Goal: Information Seeking & Learning: Learn about a topic

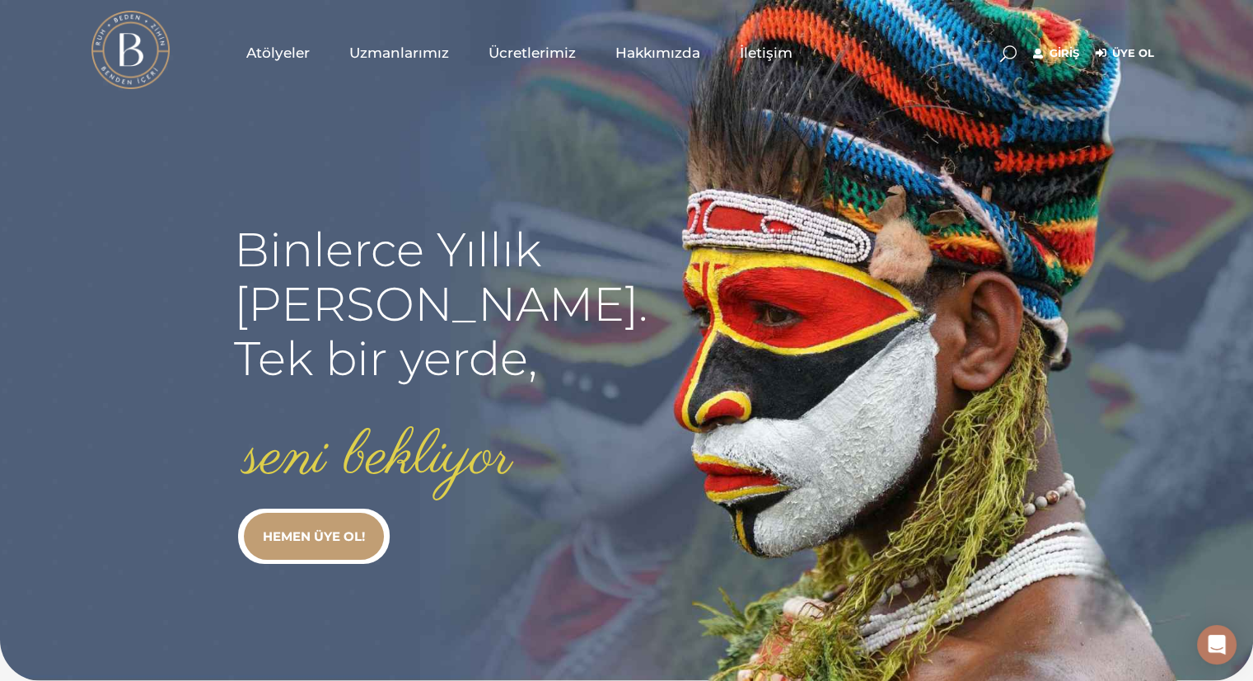
type input "[EMAIL_ADDRESS][DOMAIN_NAME]"
click at [1060, 51] on link "Giriş" at bounding box center [1056, 54] width 46 height 20
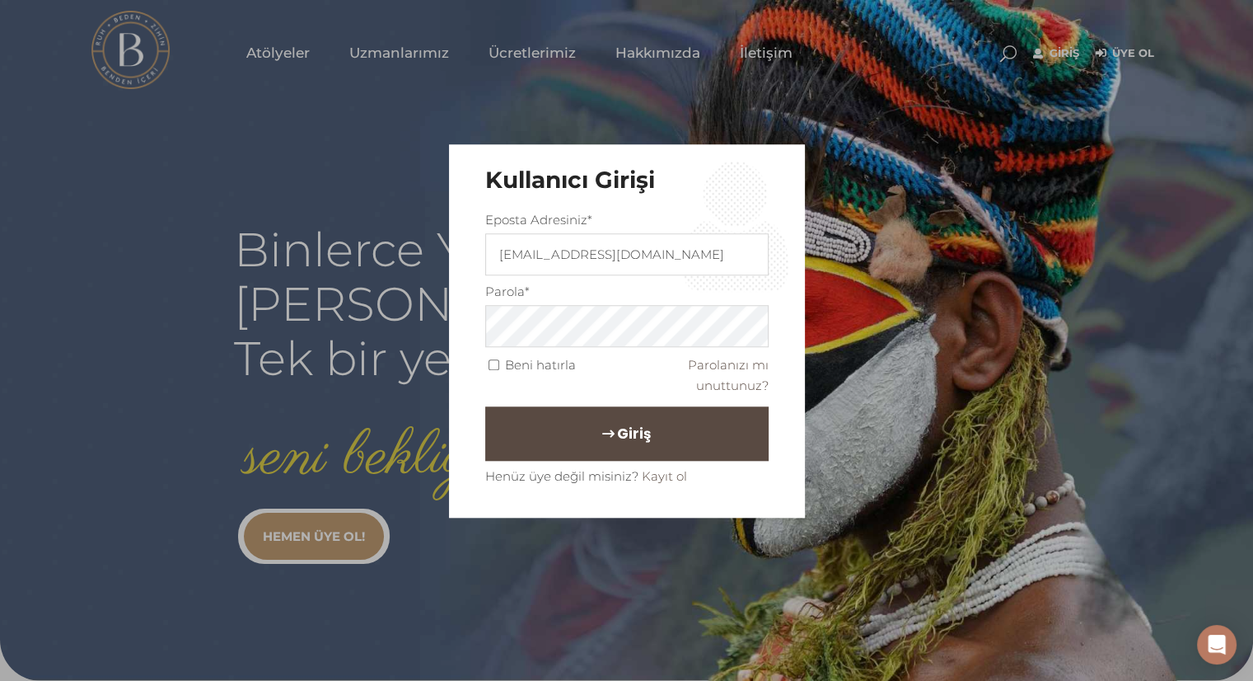
click at [617, 441] on span "Giriş" at bounding box center [634, 433] width 34 height 28
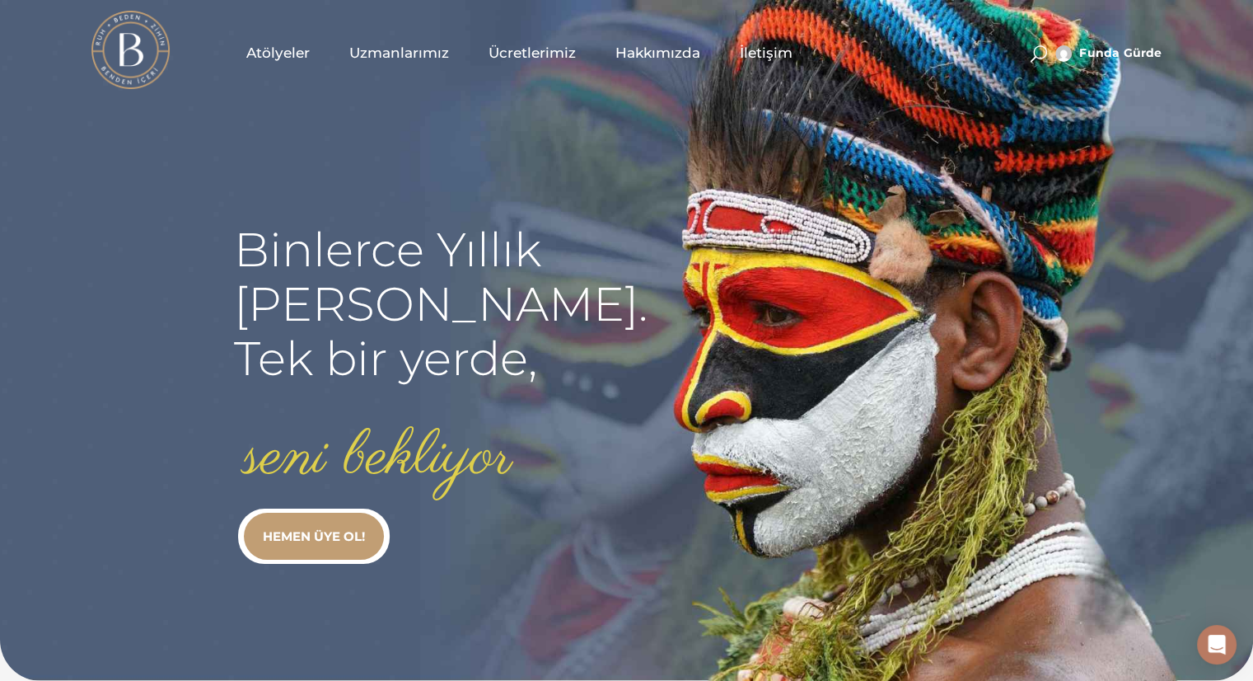
click at [288, 60] on span "Atölyeler" at bounding box center [277, 53] width 63 height 19
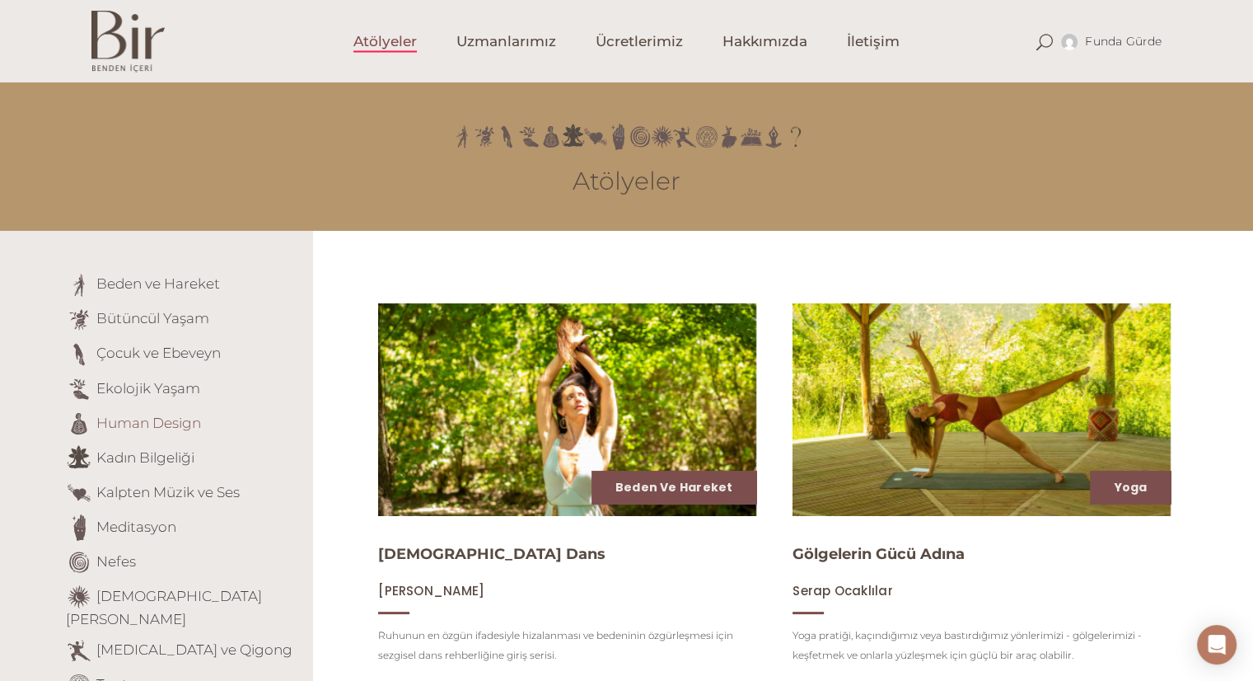
click at [176, 420] on link "Human Design" at bounding box center [148, 422] width 105 height 16
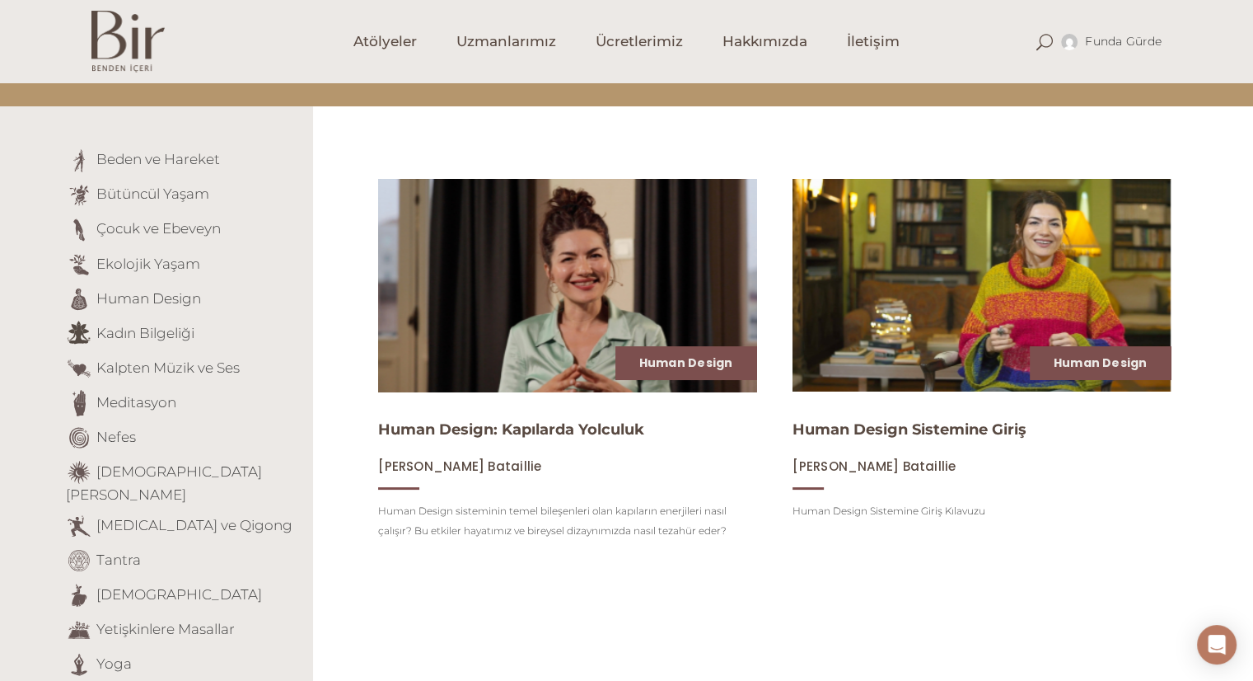
scroll to position [128, 0]
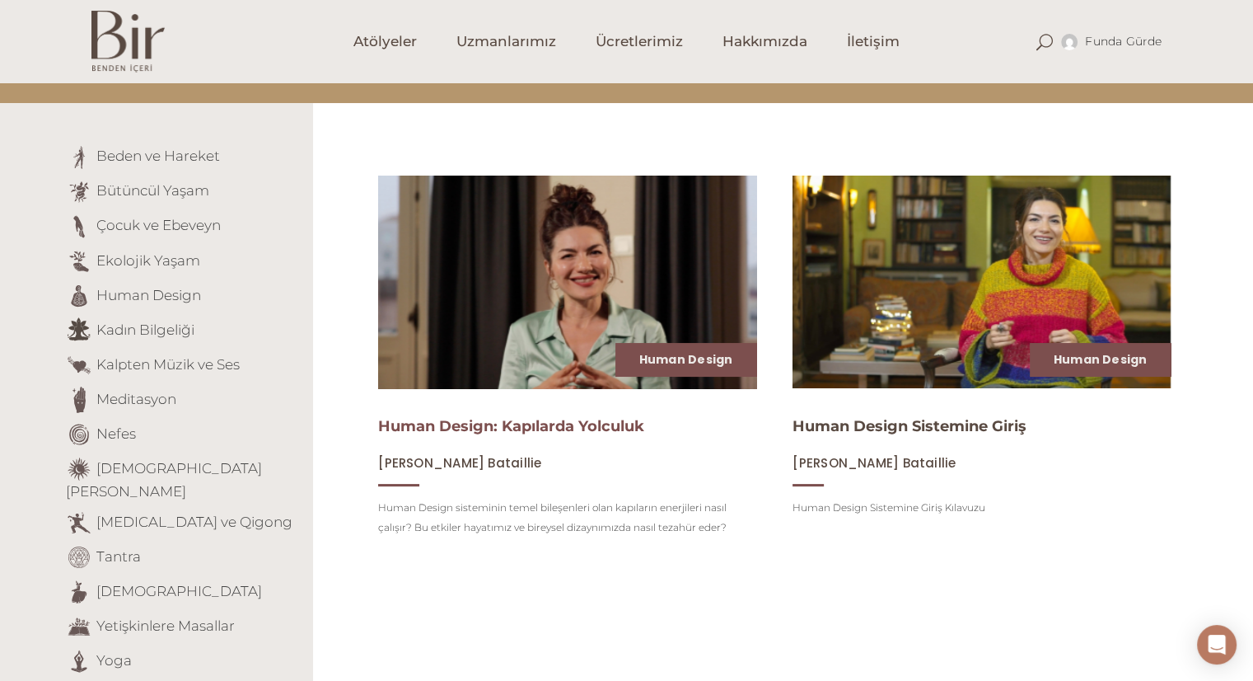
click at [524, 433] on link "Human Design: Kapılarda Yolculuk" at bounding box center [511, 426] width 266 height 18
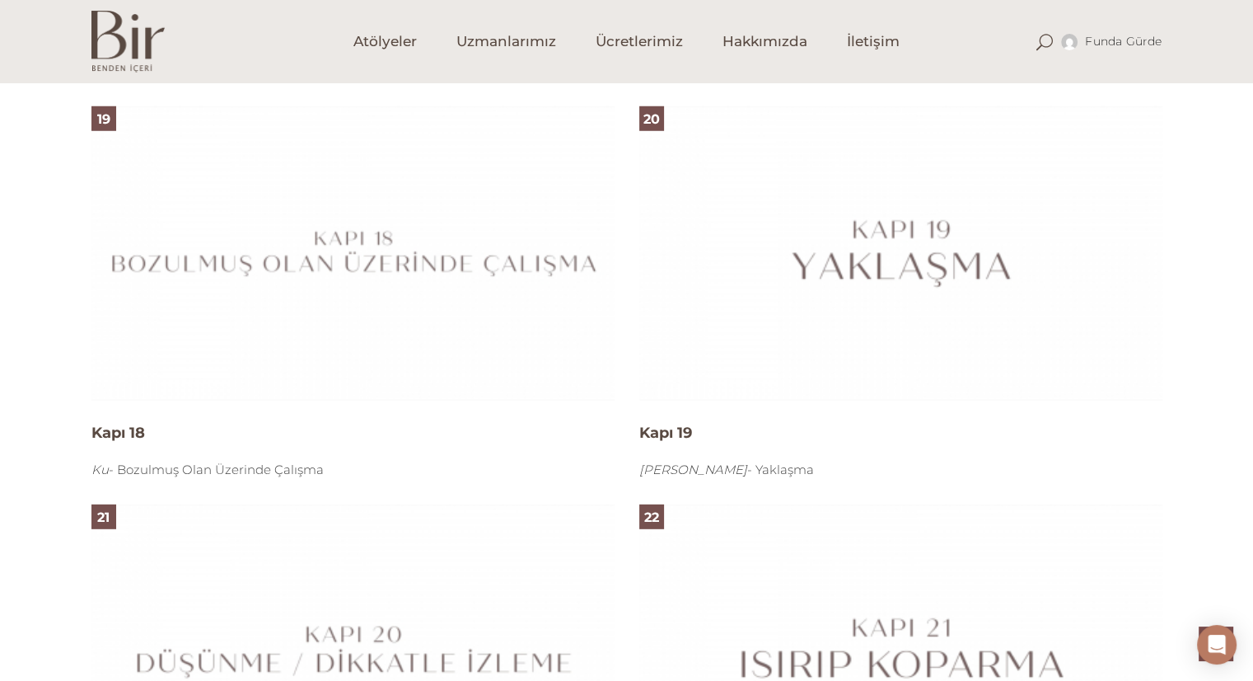
scroll to position [4680, 0]
click at [857, 245] on img at bounding box center [900, 252] width 523 height 294
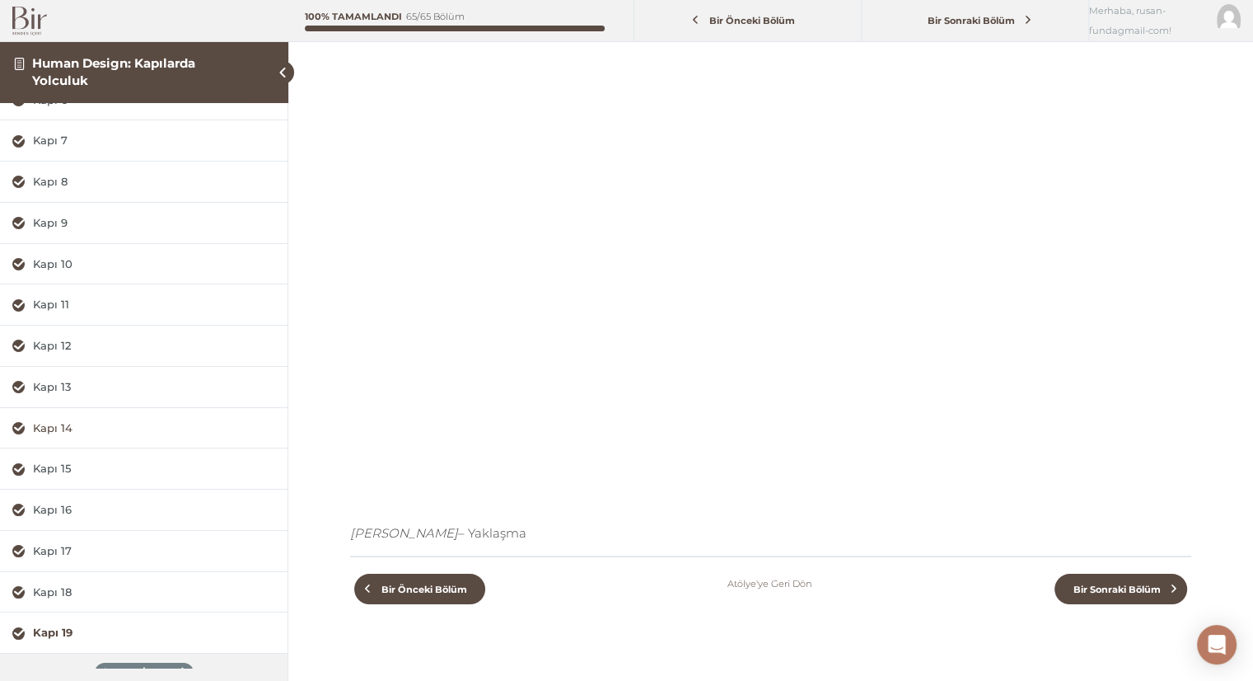
scroll to position [289, 0]
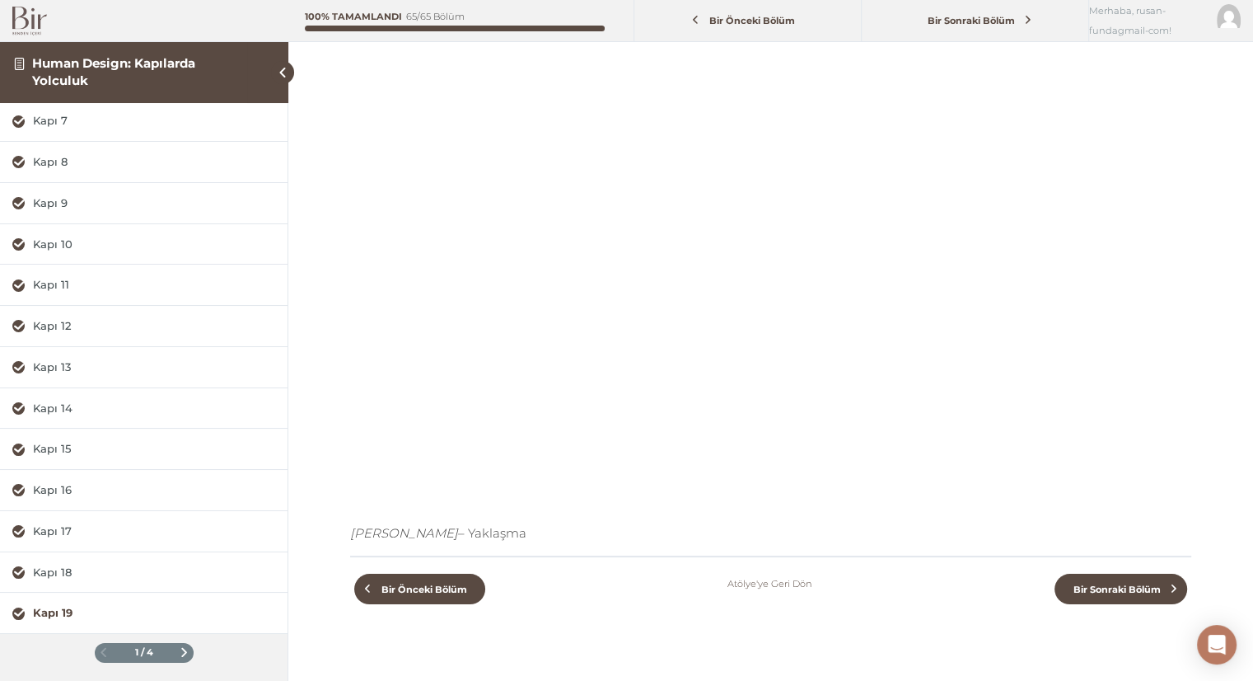
click at [180, 648] on span at bounding box center [184, 652] width 9 height 9
click at [68, 571] on div "Kapı 38" at bounding box center [154, 572] width 242 height 16
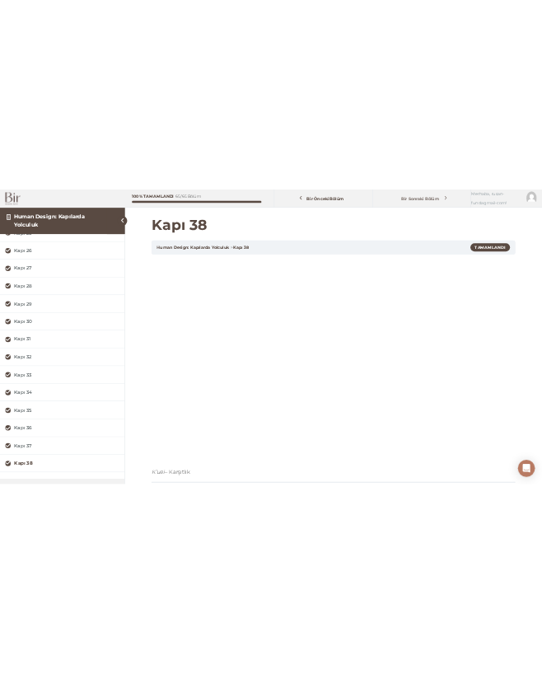
scroll to position [228, 0]
